Goal: Task Accomplishment & Management: Manage account settings

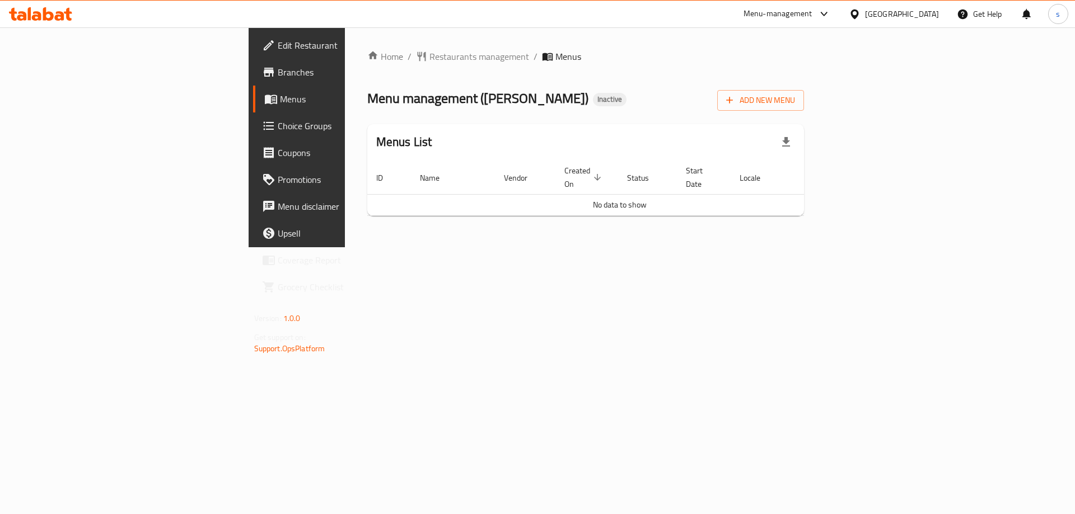
click at [414, 247] on div "Home / Restaurants management / Menus Menu management ( Cham Shawarma ) Inactiv…" at bounding box center [586, 137] width 482 height 220
click at [795, 95] on span "Add New Menu" at bounding box center [760, 100] width 69 height 14
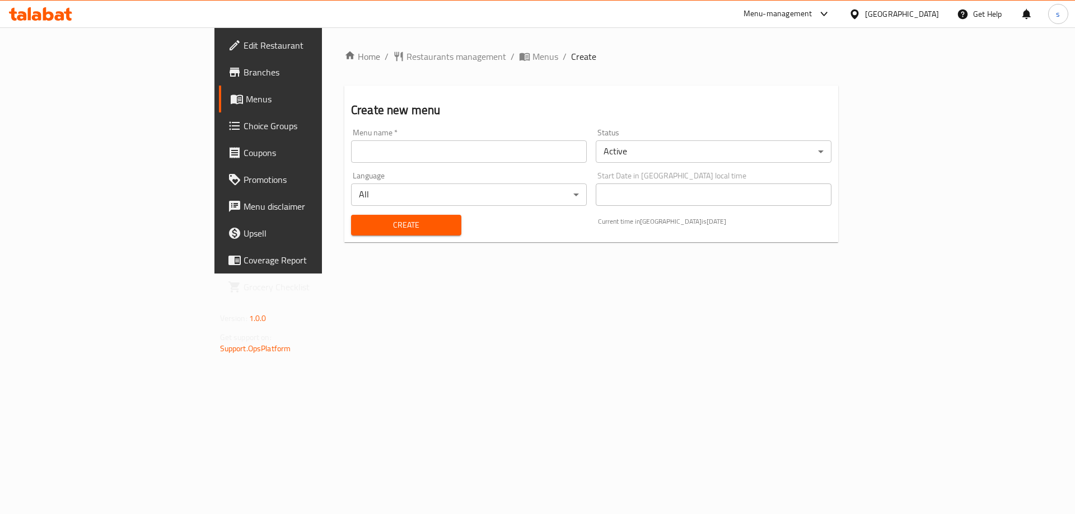
click at [372, 160] on input "text" at bounding box center [469, 151] width 236 height 22
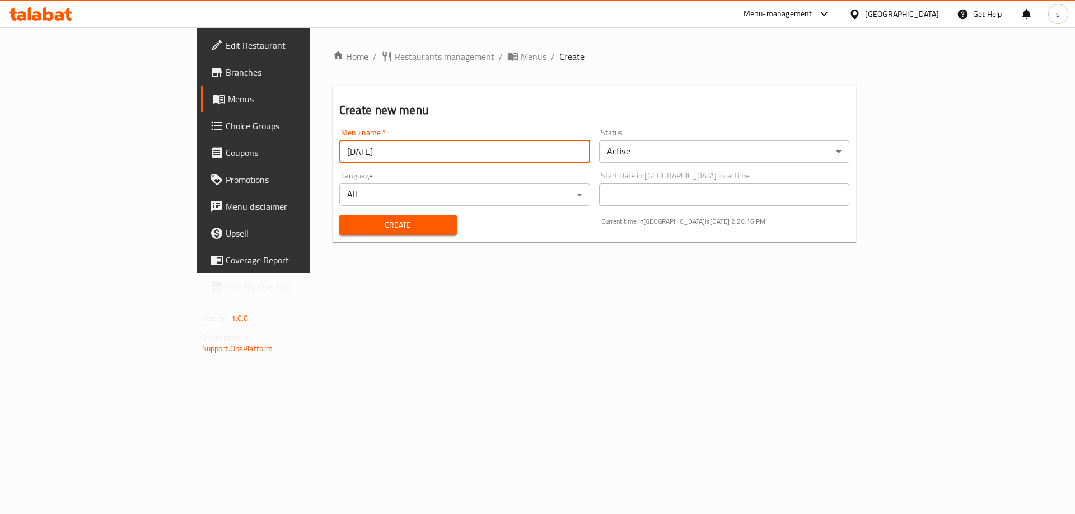
type input "[DATE]"
click at [339, 215] on button "Create" at bounding box center [398, 225] width 118 height 21
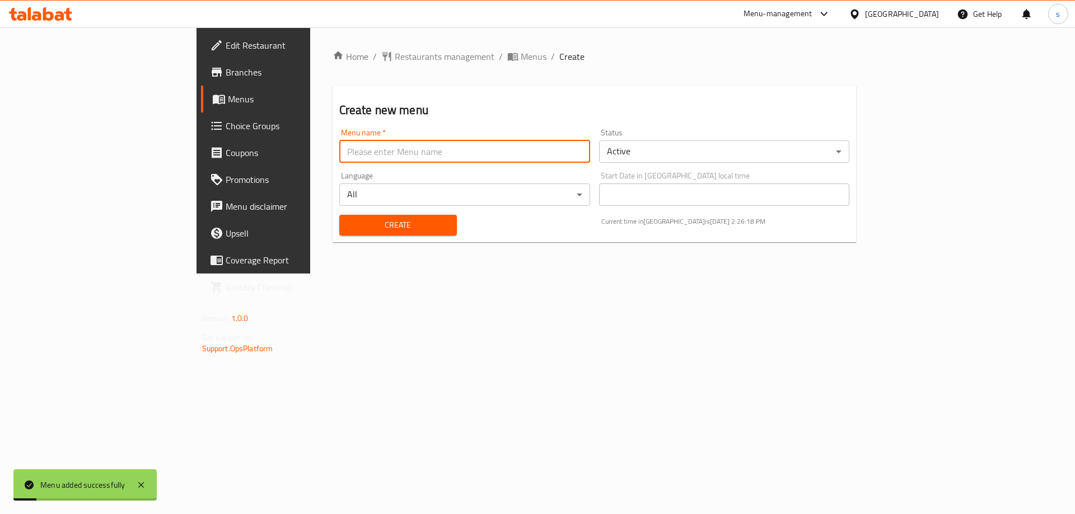
click at [228, 97] on span "Menus" at bounding box center [297, 98] width 139 height 13
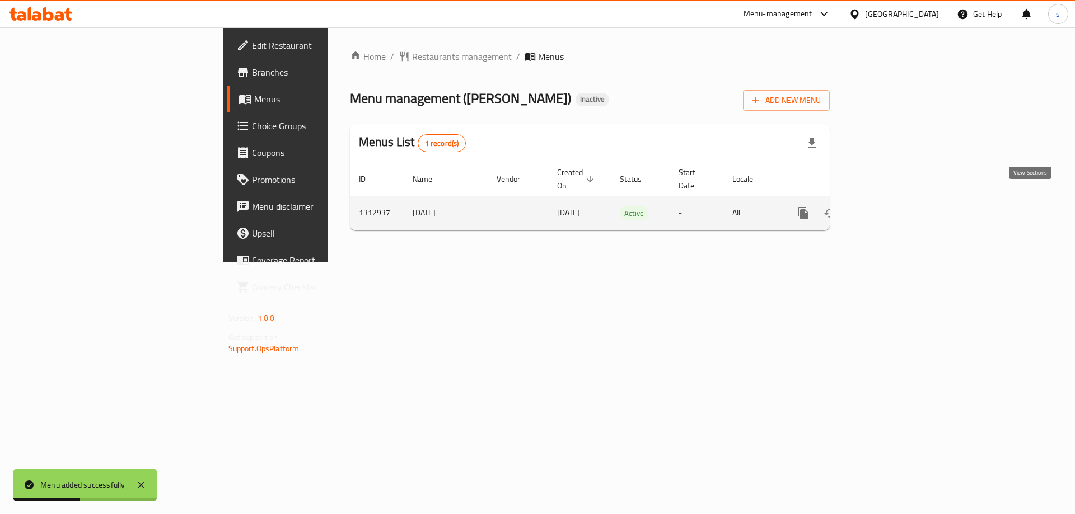
click at [897, 200] on link "enhanced table" at bounding box center [883, 213] width 27 height 27
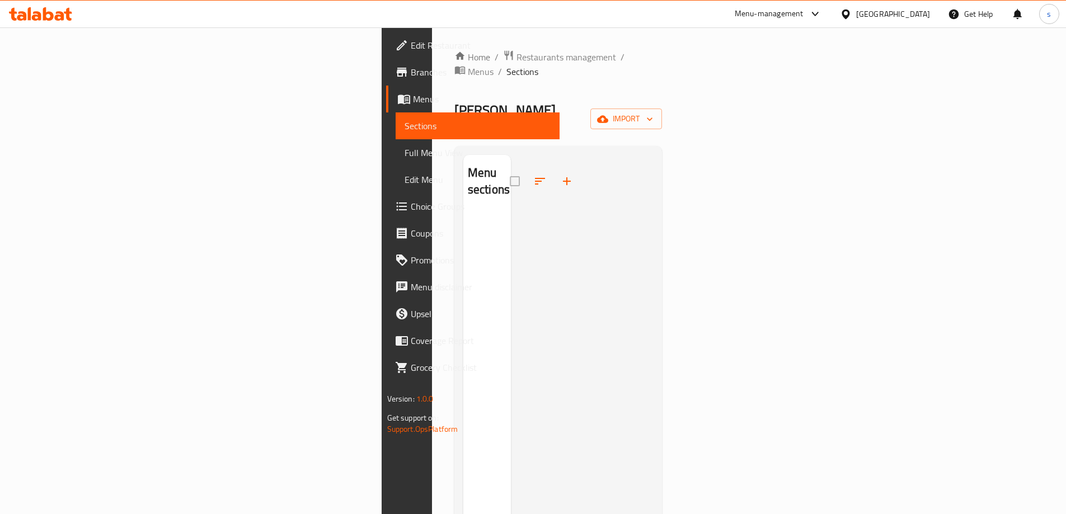
click at [411, 52] on span "Edit Restaurant" at bounding box center [481, 45] width 140 height 13
